Goal: Find specific page/section: Find specific page/section

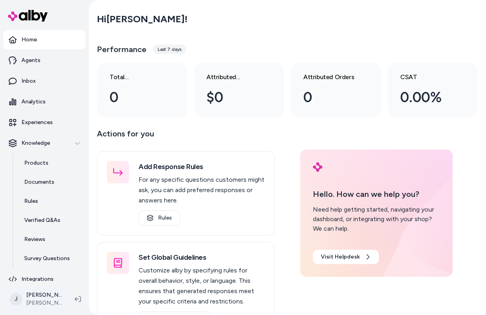
click at [50, 300] on html "Home Agents Inbox Analytics Experiences Knowledge Products Documents Rules Veri…" at bounding box center [243, 157] width 486 height 315
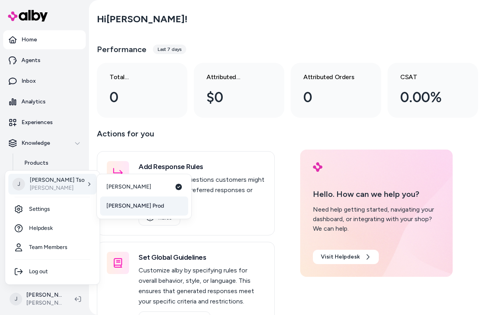
click at [123, 201] on link "[PERSON_NAME] Prod" at bounding box center [144, 205] width 88 height 19
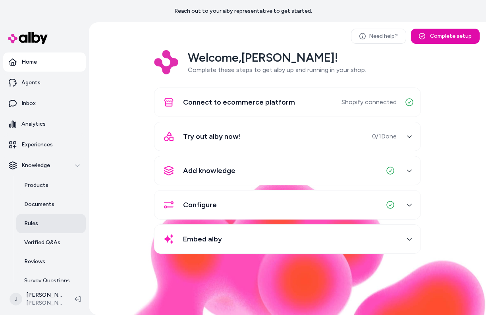
click at [39, 220] on link "Rules" at bounding box center [50, 223] width 69 height 19
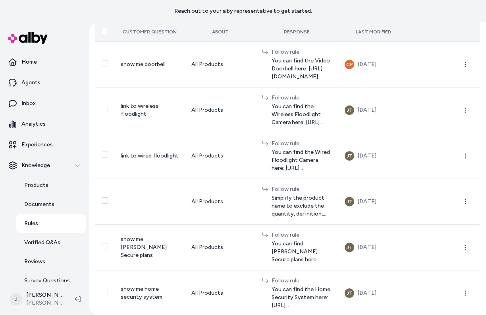
scroll to position [167, 0]
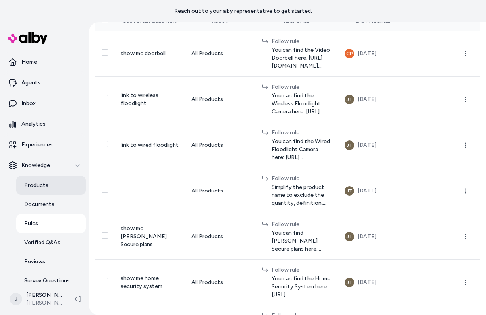
click at [43, 189] on p "Products" at bounding box center [36, 185] width 24 height 8
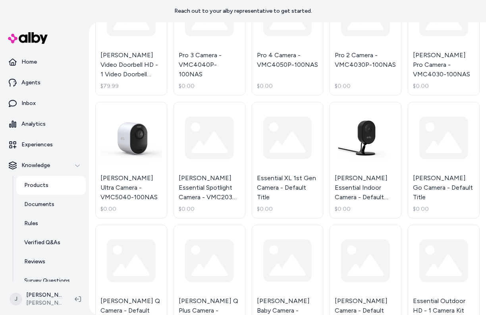
scroll to position [1262, 0]
